Goal: Navigation & Orientation: Find specific page/section

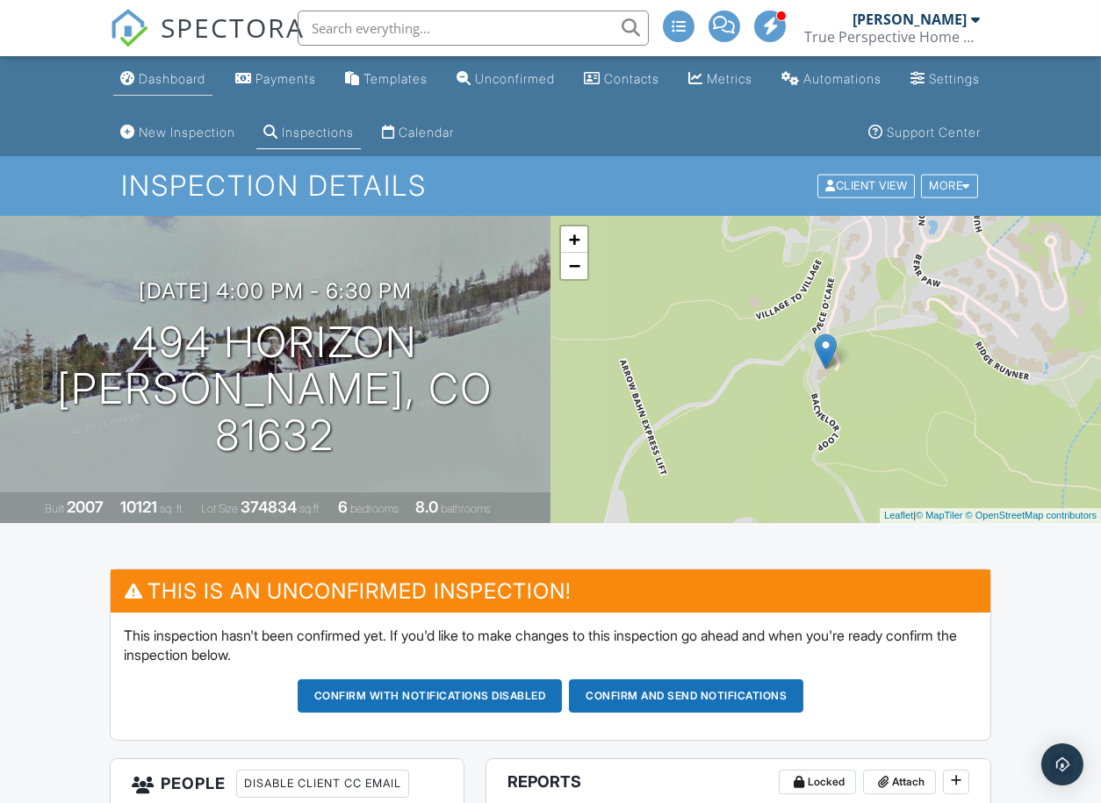
click at [155, 79] on div "Dashboard" at bounding box center [172, 78] width 67 height 15
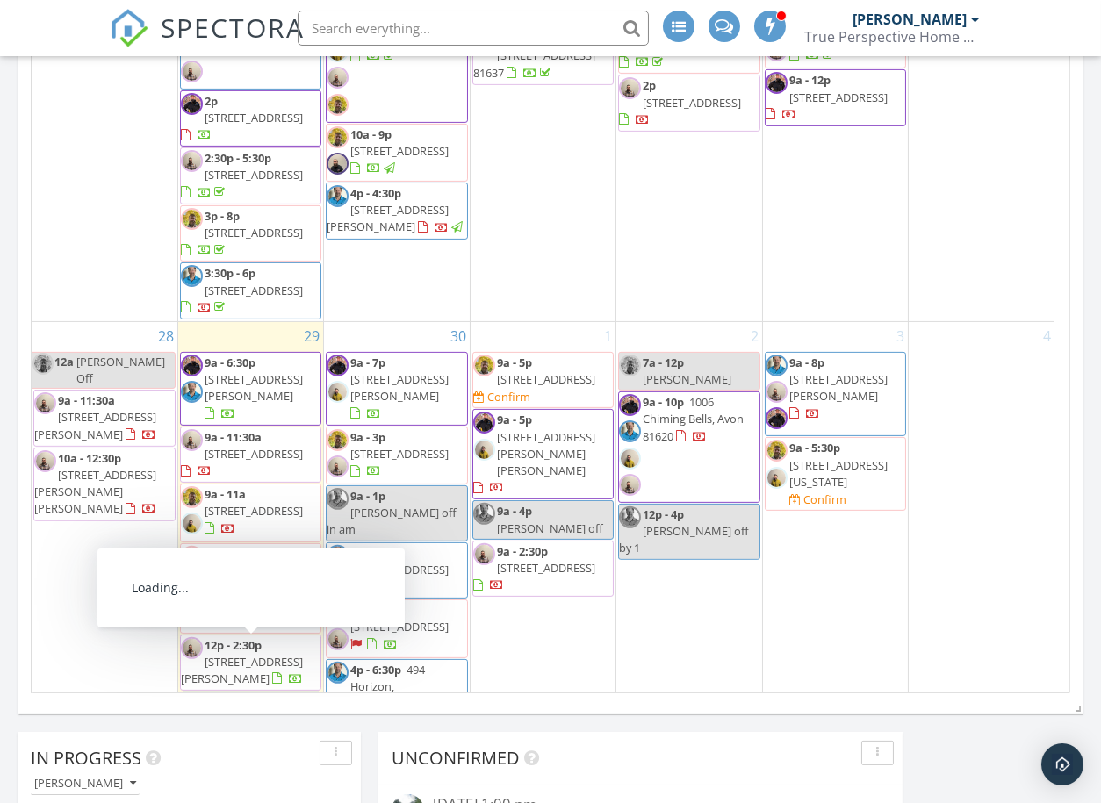
scroll to position [878, 0]
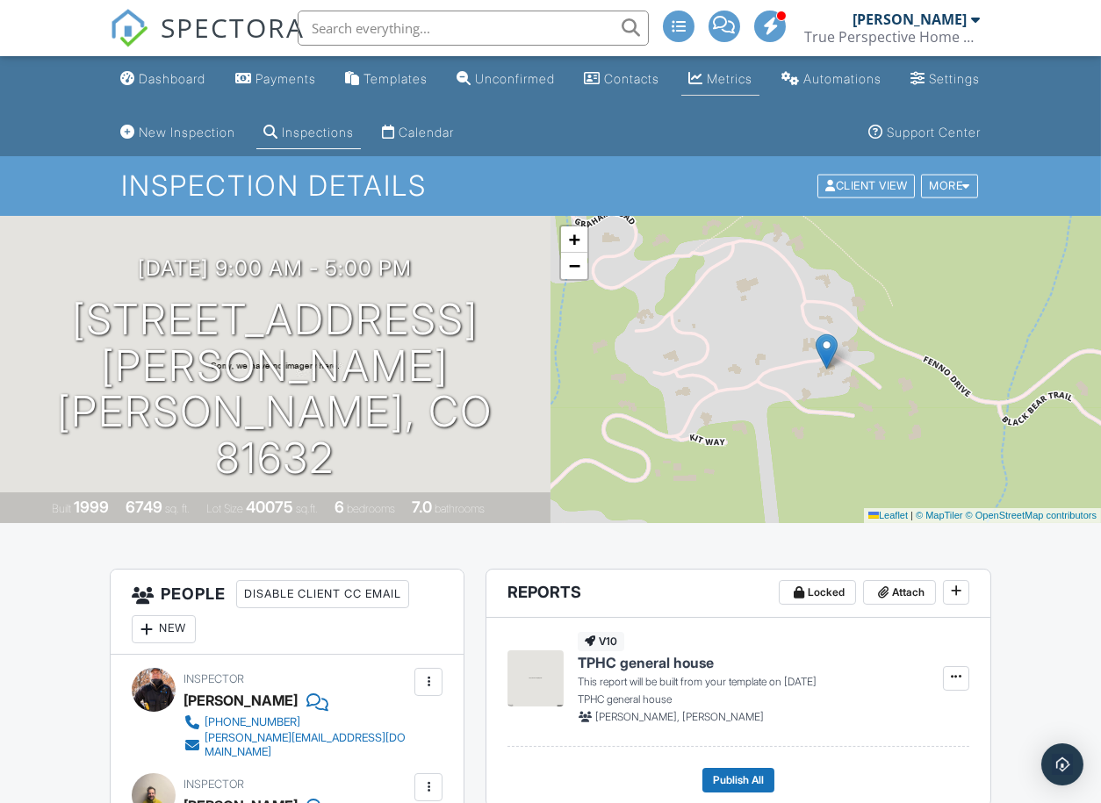
click at [752, 71] on div "Metrics" at bounding box center [730, 78] width 46 height 15
